Goal: Transaction & Acquisition: Purchase product/service

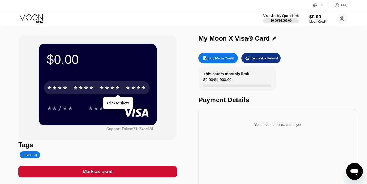
click at [114, 93] on div "* * * *" at bounding box center [109, 88] width 21 height 8
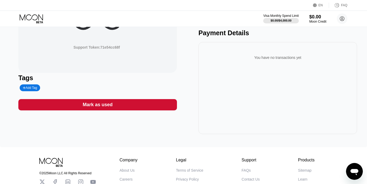
scroll to position [95, 0]
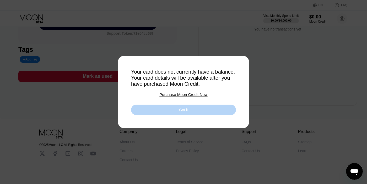
click at [231, 113] on div "Got it" at bounding box center [183, 109] width 105 height 10
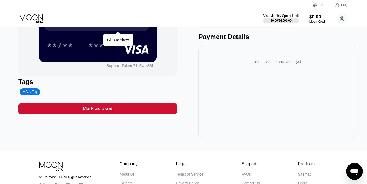
scroll to position [0, 0]
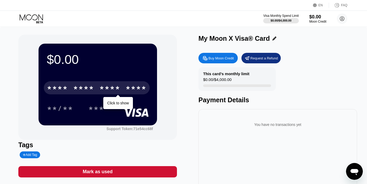
click at [353, 173] on icon "Open messaging window" at bounding box center [354, 170] width 9 height 9
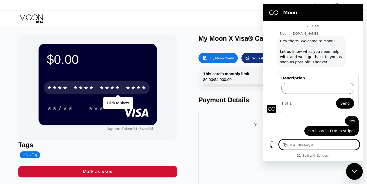
scroll to position [6, 0]
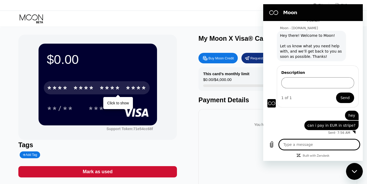
type textarea "h"
type textarea "x"
type textarea "he"
type textarea "x"
type textarea "hey"
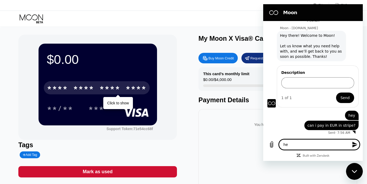
type textarea "x"
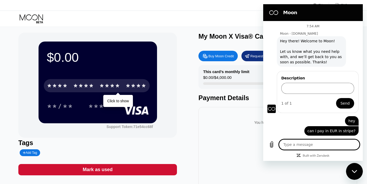
scroll to position [0, 0]
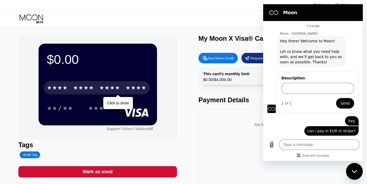
click at [351, 166] on div "Close messaging window" at bounding box center [355, 171] width 16 height 16
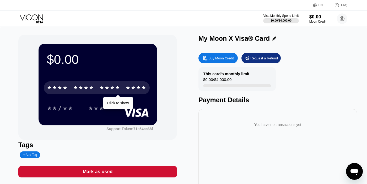
type textarea "x"
click at [230, 60] on div "Buy Moon Credit" at bounding box center [220, 58] width 25 height 4
type input "0"
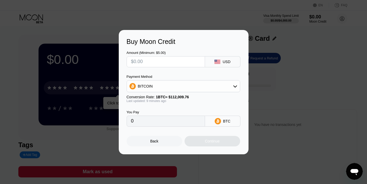
type textarea "x"
click at [180, 63] on input "text" at bounding box center [165, 61] width 69 height 10
type input "$5"
type input "0.00004463"
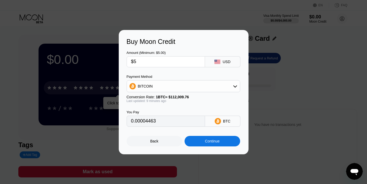
click at [177, 61] on input "$5" at bounding box center [165, 61] width 69 height 10
type input "$5"
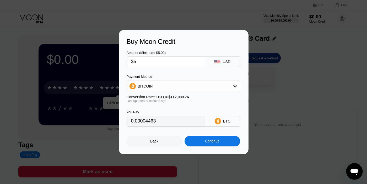
click at [185, 49] on div "Amount (Minimum: $5.00) $5 USD" at bounding box center [184, 56] width 114 height 22
click at [173, 61] on input "$5" at bounding box center [165, 61] width 69 height 10
click at [160, 146] on div "Back" at bounding box center [155, 141] width 56 height 10
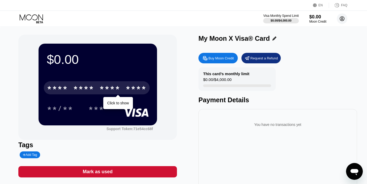
click at [342, 19] on circle at bounding box center [342, 18] width 10 height 10
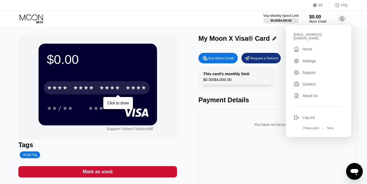
click at [311, 59] on div "Settings" at bounding box center [309, 61] width 13 height 4
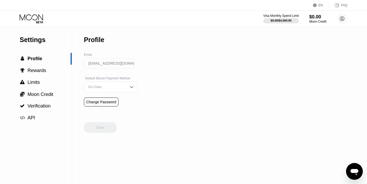
click at [339, 7] on icon at bounding box center [336, 5] width 5 height 5
type textarea "x"
click at [37, 18] on icon at bounding box center [31, 17] width 23 height 6
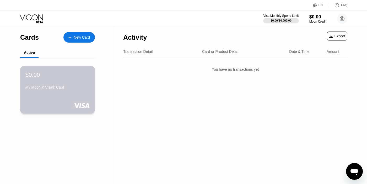
click at [63, 99] on div "$0.00 My Moon X Visa® Card" at bounding box center [57, 89] width 75 height 47
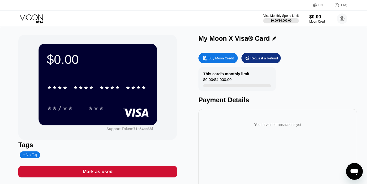
click at [317, 5] on icon at bounding box center [315, 5] width 4 height 4
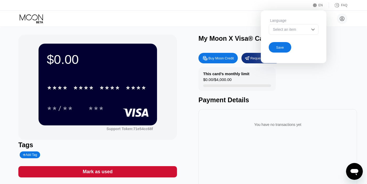
click at [303, 27] on div "Select an item" at bounding box center [294, 29] width 50 height 10
click at [348, 36] on div "My Moon X Visa® Card" at bounding box center [277, 39] width 159 height 8
click at [235, 48] on div "My Moon X Visa® Card Buy Moon Credit Request a Refund This card’s monthly limit…" at bounding box center [277, 118] width 159 height 166
click at [314, 7] on div "EN" at bounding box center [315, 5] width 5 height 5
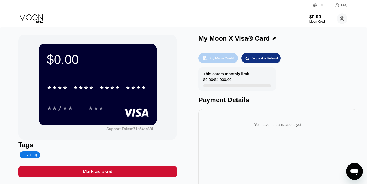
click at [223, 60] on div "Buy Moon Credit" at bounding box center [220, 58] width 25 height 4
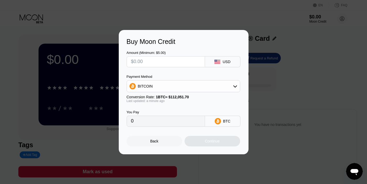
click at [165, 64] on input "text" at bounding box center [165, 61] width 69 height 10
type input "$2"
type input "0.00001785"
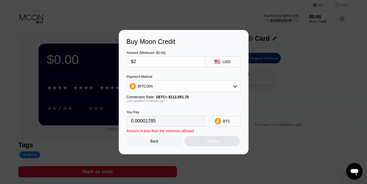
type input "$20"
type input "0.00017849"
type input "$200"
type input "0.00178490"
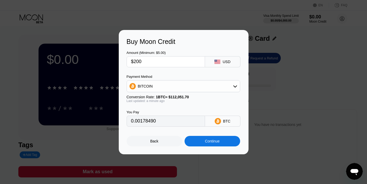
type input "$200"
click at [208, 140] on div "Continue" at bounding box center [212, 141] width 15 height 4
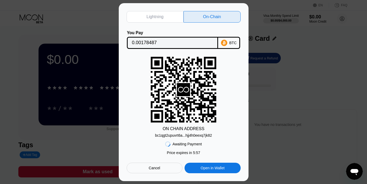
click at [206, 168] on div "Open in Wallet" at bounding box center [213, 167] width 24 height 5
type textarea "x"
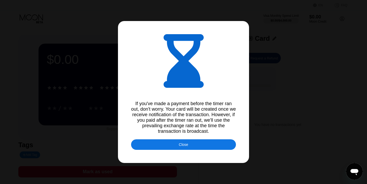
type input "0.00178618"
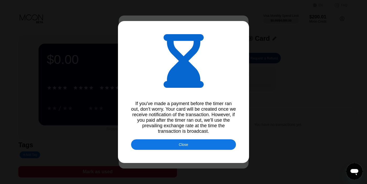
click at [194, 144] on div "Close" at bounding box center [183, 144] width 105 height 10
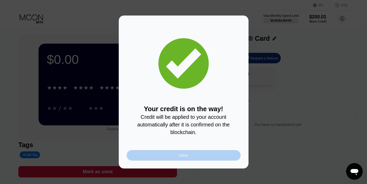
click at [192, 151] on div "Close" at bounding box center [184, 155] width 114 height 10
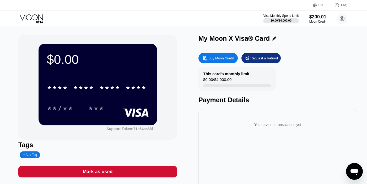
click at [131, 90] on div "****" at bounding box center [136, 88] width 21 height 8
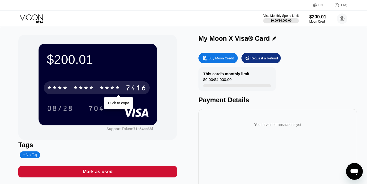
click at [131, 90] on div "7416" at bounding box center [136, 88] width 21 height 8
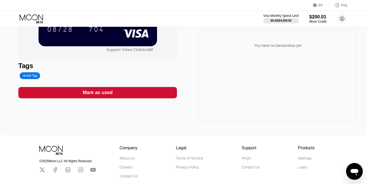
scroll to position [109, 0]
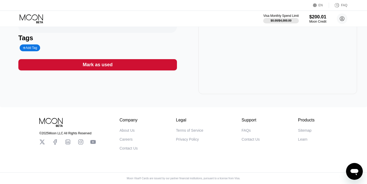
click at [187, 179] on div "Moon Visa® Cards are issued by our partner financial institutions, pursuant to …" at bounding box center [184, 177] width 122 height 3
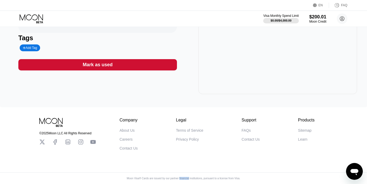
click at [187, 179] on div "Moon Visa® Cards are issued by our partner financial institutions, pursuant to …" at bounding box center [184, 177] width 122 height 3
click at [196, 127] on div "Legal Terms of Service Privacy Policy" at bounding box center [189, 133] width 27 height 33
click at [194, 128] on div "Terms of Service" at bounding box center [189, 130] width 27 height 4
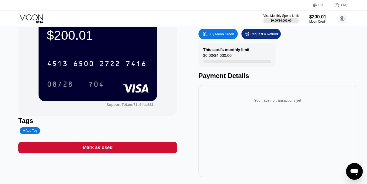
scroll to position [0, 0]
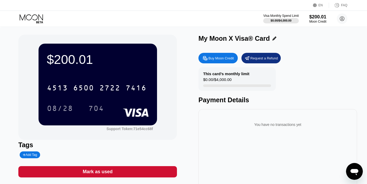
type textarea "x"
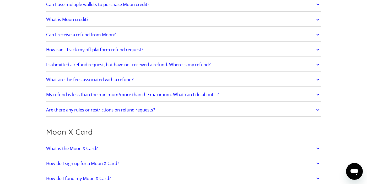
scroll to position [265, 0]
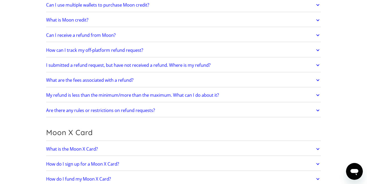
click at [116, 37] on h2 "Can I receive a refund from Moon?" at bounding box center [80, 35] width 69 height 5
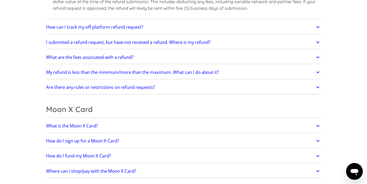
scroll to position [354, 0]
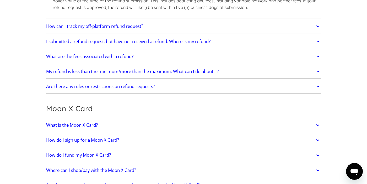
click at [104, 59] on h2 "What are the fees associated with a refund?" at bounding box center [89, 56] width 87 height 5
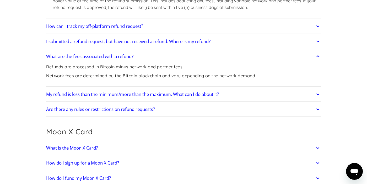
click at [192, 89] on link "My refund is less than the minimum/more than the maximum. What can I do about i…" at bounding box center [183, 94] width 275 height 11
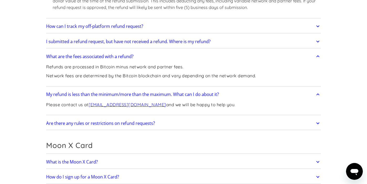
click at [192, 89] on link "My refund is less than the minimum/more than the maximum. What can I do about i…" at bounding box center [183, 94] width 275 height 11
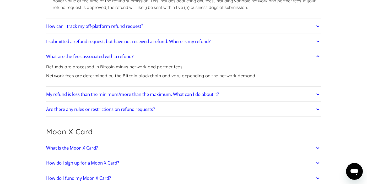
click at [155, 109] on h2 "Are there any rules or restrictions on refund requests?" at bounding box center [100, 108] width 109 height 5
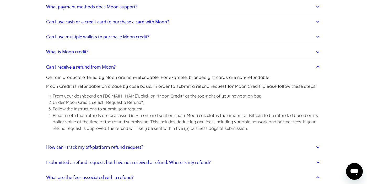
scroll to position [184, 0]
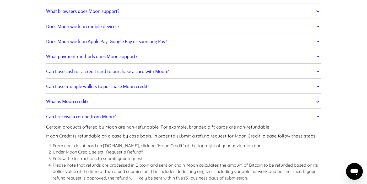
click at [157, 43] on h2 "Does Moon work on Apple Pay, Google Pay or Samsung Pay?" at bounding box center [106, 41] width 121 height 5
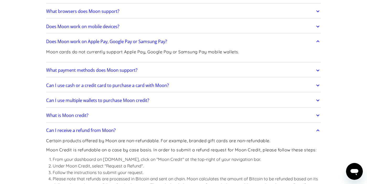
click at [157, 43] on h2 "Does Moon work on Apple Pay, Google Pay or Samsung Pay?" at bounding box center [106, 41] width 121 height 5
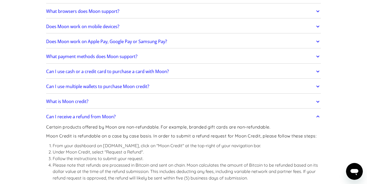
click at [140, 53] on link "What payment methods does Moon support?" at bounding box center [183, 56] width 275 height 11
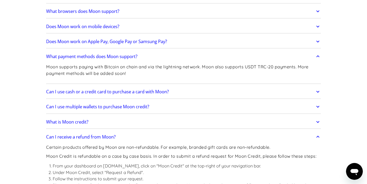
click at [144, 45] on link "Does Moon work on Apple Pay, Google Pay or Samsung Pay?" at bounding box center [183, 41] width 275 height 11
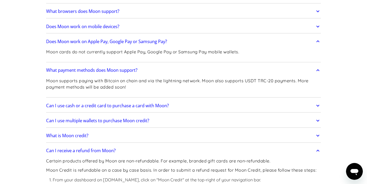
click at [144, 45] on link "Does Moon work on Apple Pay, Google Pay or Samsung Pay?" at bounding box center [183, 41] width 275 height 11
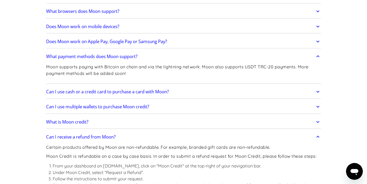
click at [118, 25] on h2 "Does Moon work on mobile devices?" at bounding box center [82, 26] width 73 height 5
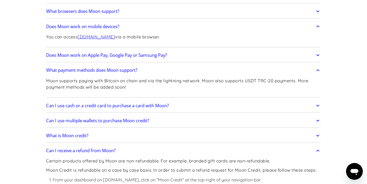
click at [122, 25] on link "Does Moon work on mobile devices?" at bounding box center [183, 26] width 275 height 11
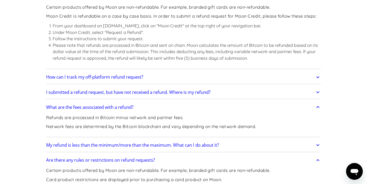
scroll to position [324, 0]
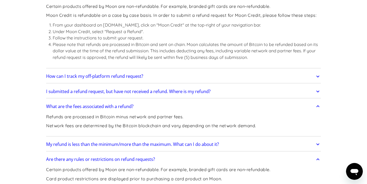
click at [243, 79] on link "How can I track my off-platform refund request?" at bounding box center [183, 76] width 275 height 11
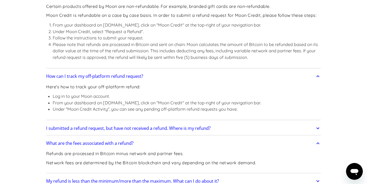
click at [243, 79] on link "How can I track my off-platform refund request?" at bounding box center [183, 76] width 275 height 11
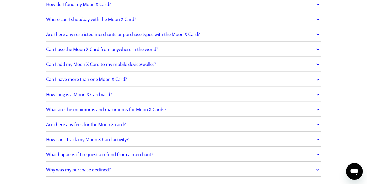
scroll to position [597, 0]
click at [87, 55] on link "Can I use the Moon X Card from anywhere in the world?" at bounding box center [183, 49] width 275 height 11
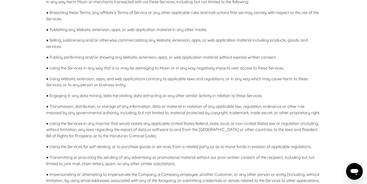
scroll to position [544, 0]
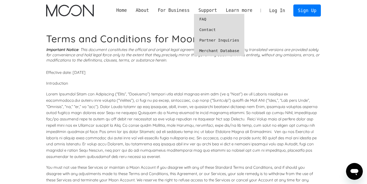
click at [207, 21] on link "FAQ" at bounding box center [219, 19] width 50 height 10
